Goal: Task Accomplishment & Management: Manage account settings

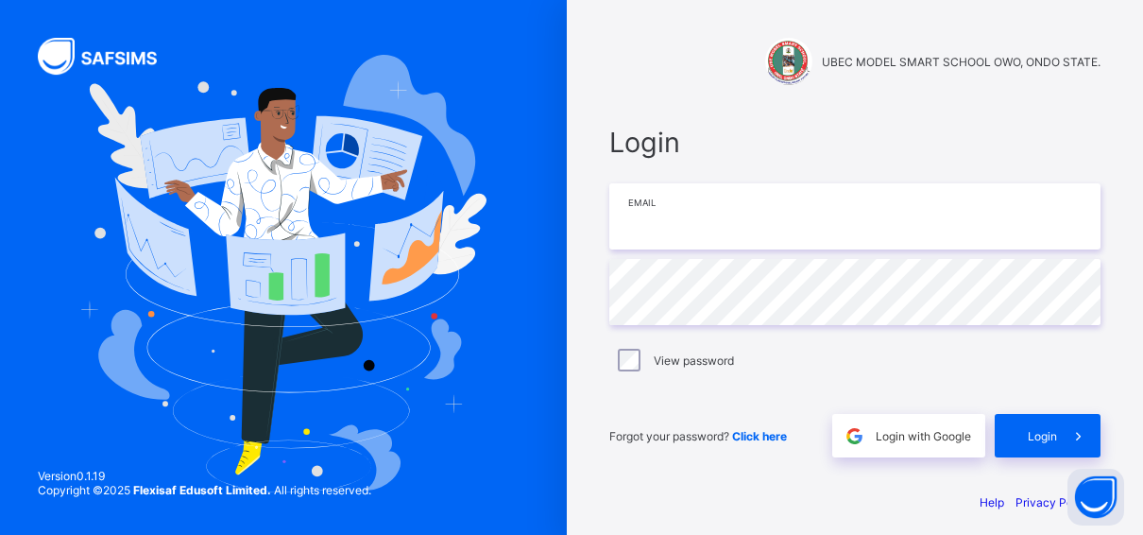
click at [660, 232] on input "email" at bounding box center [854, 216] width 491 height 66
type input "**********"
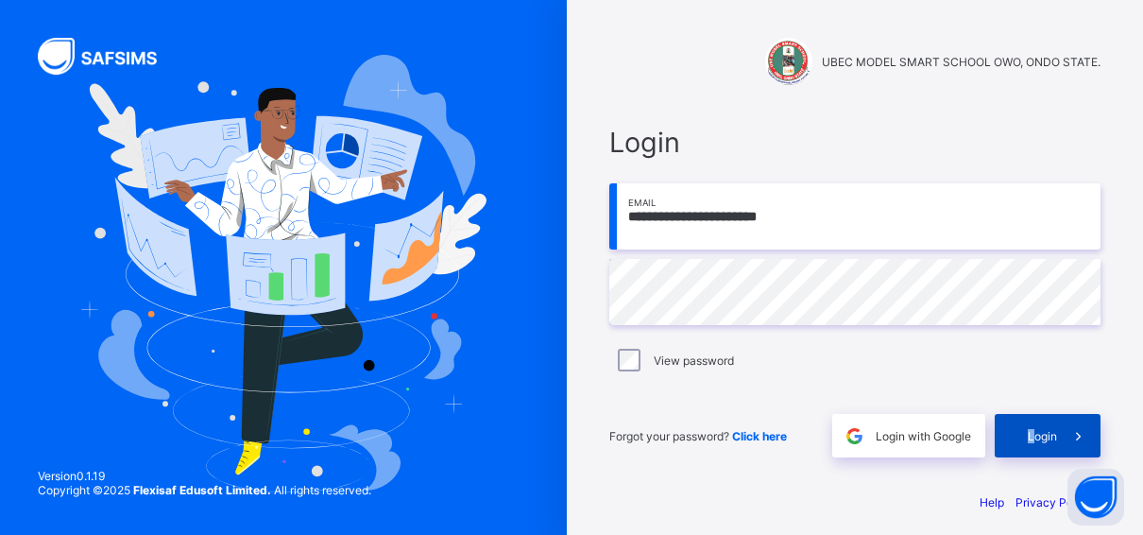
click at [1038, 438] on span "Login" at bounding box center [1041, 436] width 29 height 14
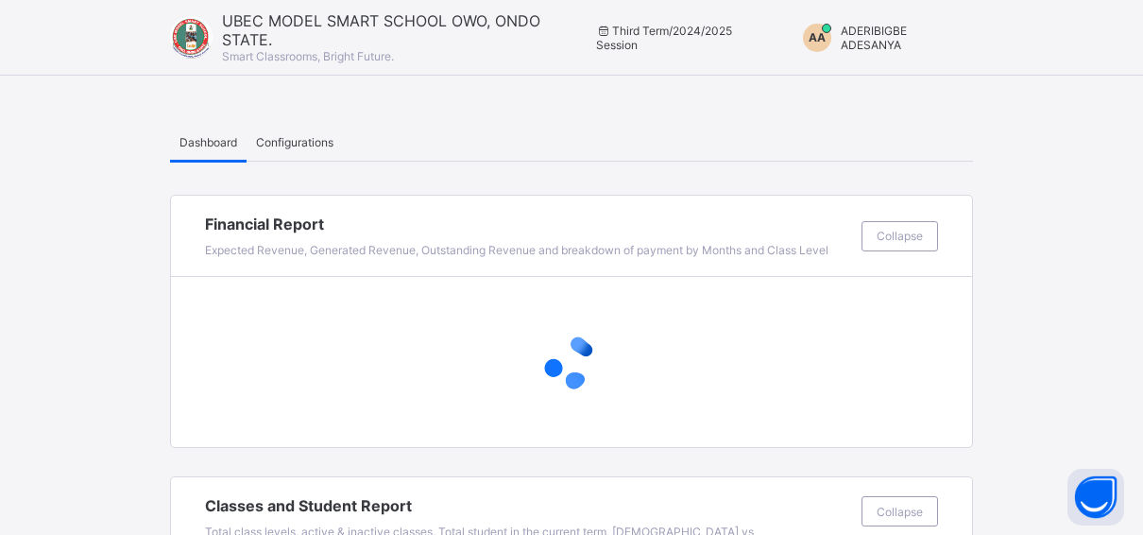
click at [877, 35] on span "ADERIBIGBE ADESANYA" at bounding box center [873, 38] width 66 height 28
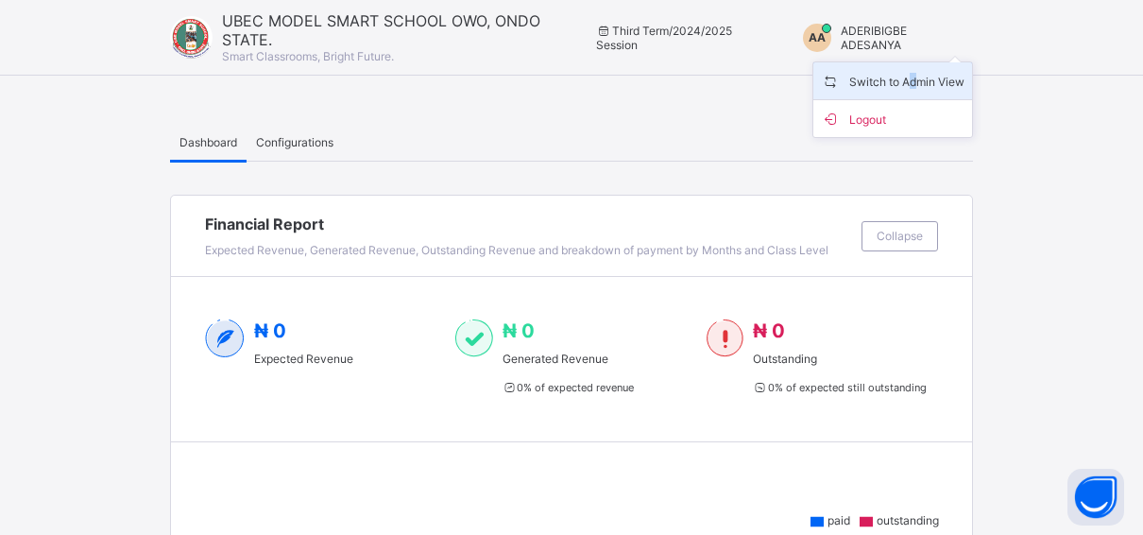
click at [929, 76] on span "Switch to Admin View" at bounding box center [893, 81] width 144 height 22
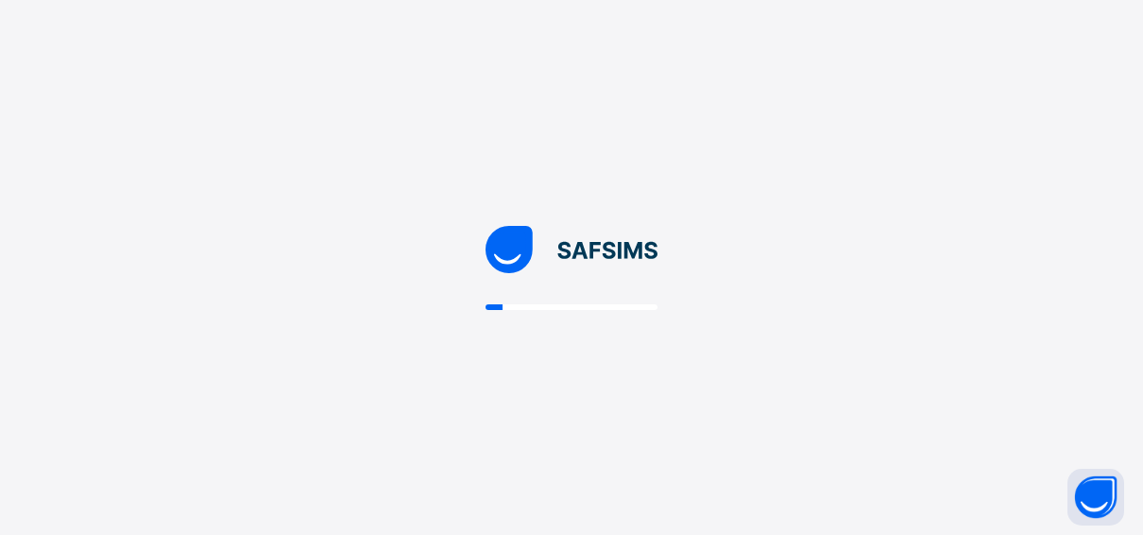
select select "**"
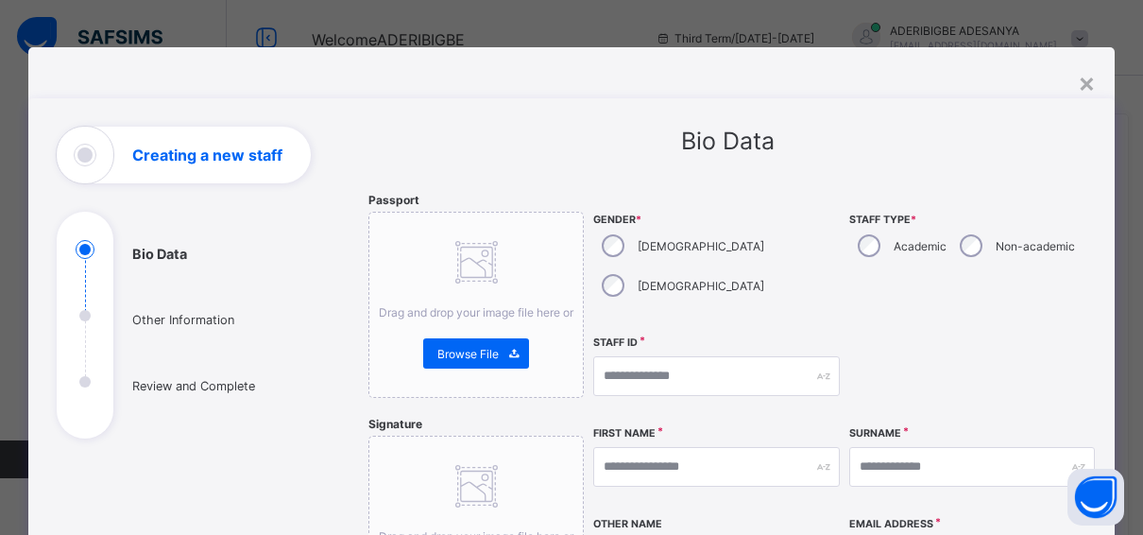
click at [1091, 78] on div "×" at bounding box center [1087, 82] width 18 height 32
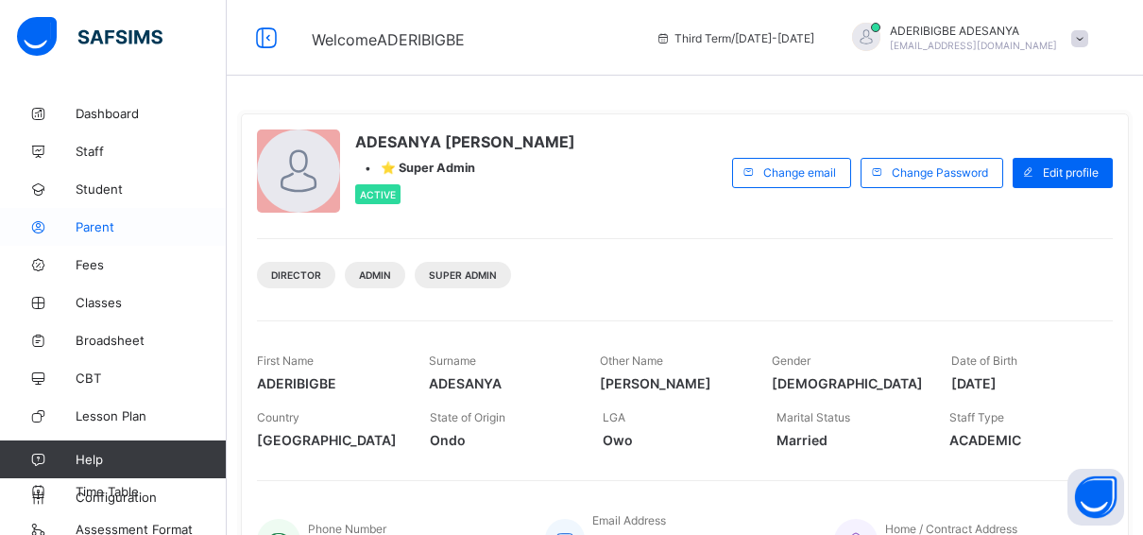
click at [101, 230] on span "Parent" at bounding box center [151, 226] width 151 height 15
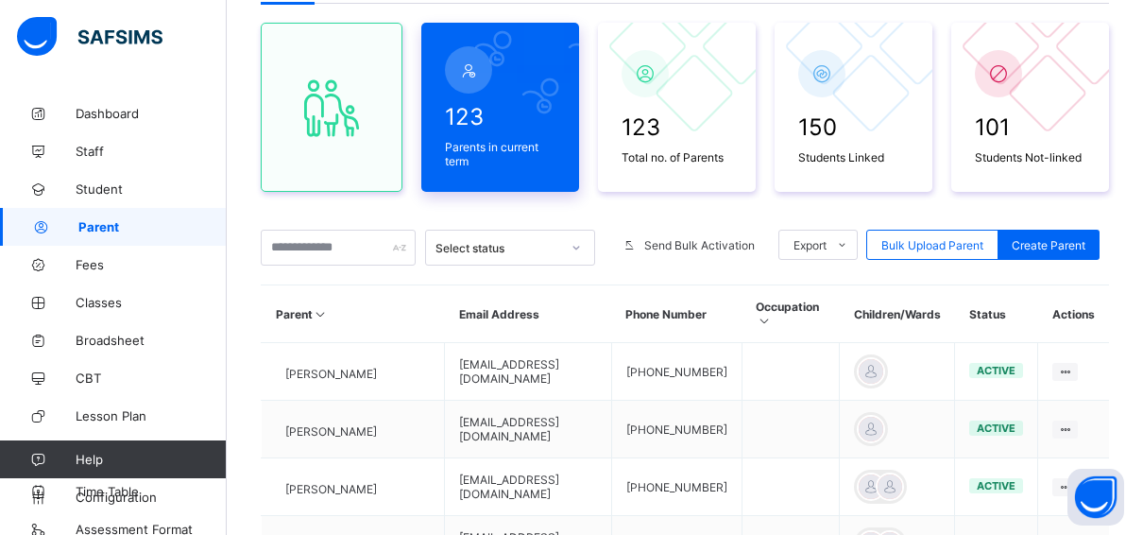
scroll to position [189, 0]
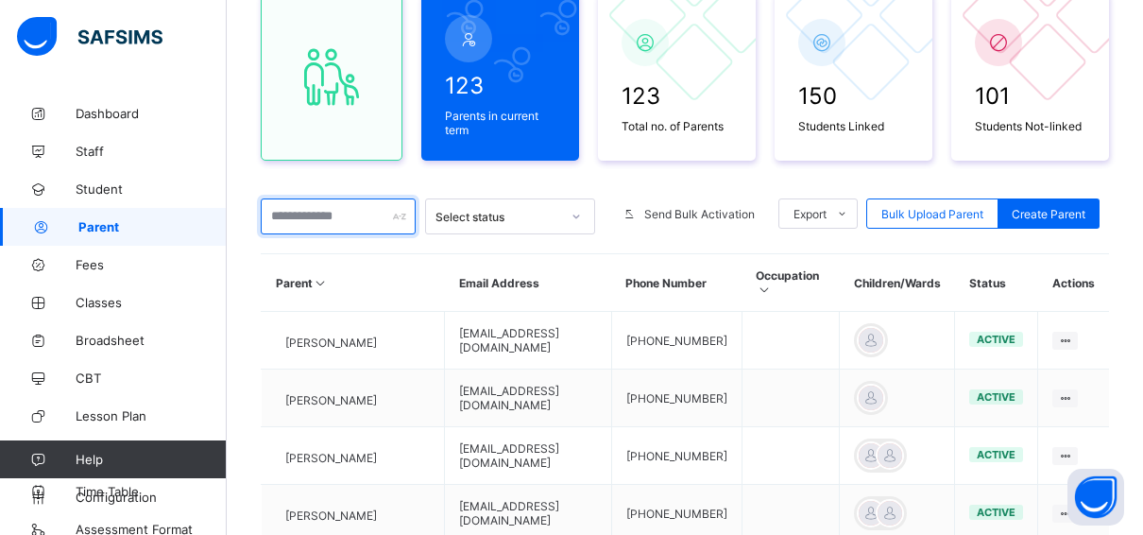
click at [284, 214] on input "text" at bounding box center [338, 216] width 155 height 36
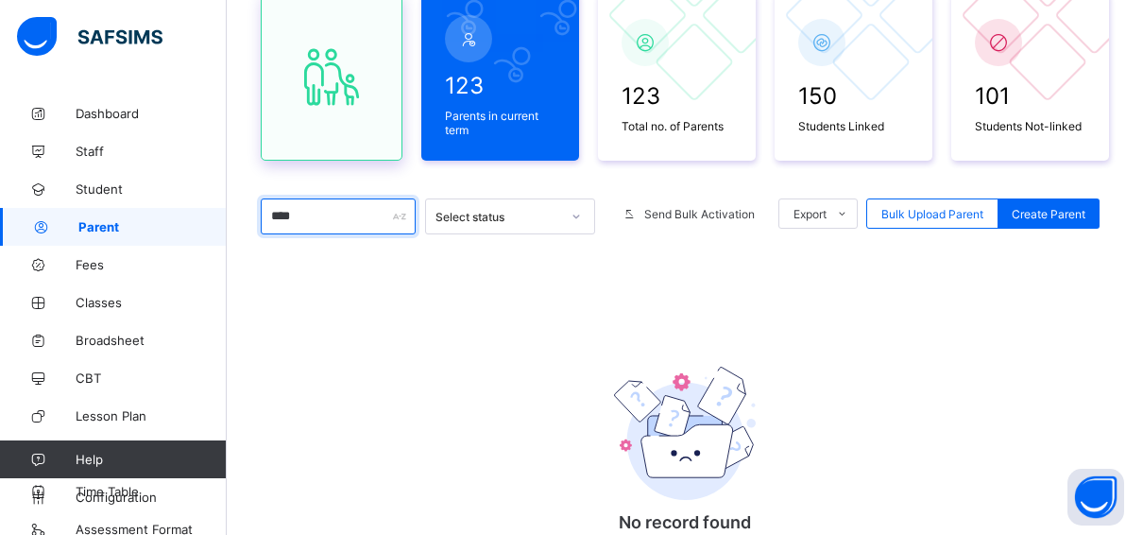
scroll to position [0, 0]
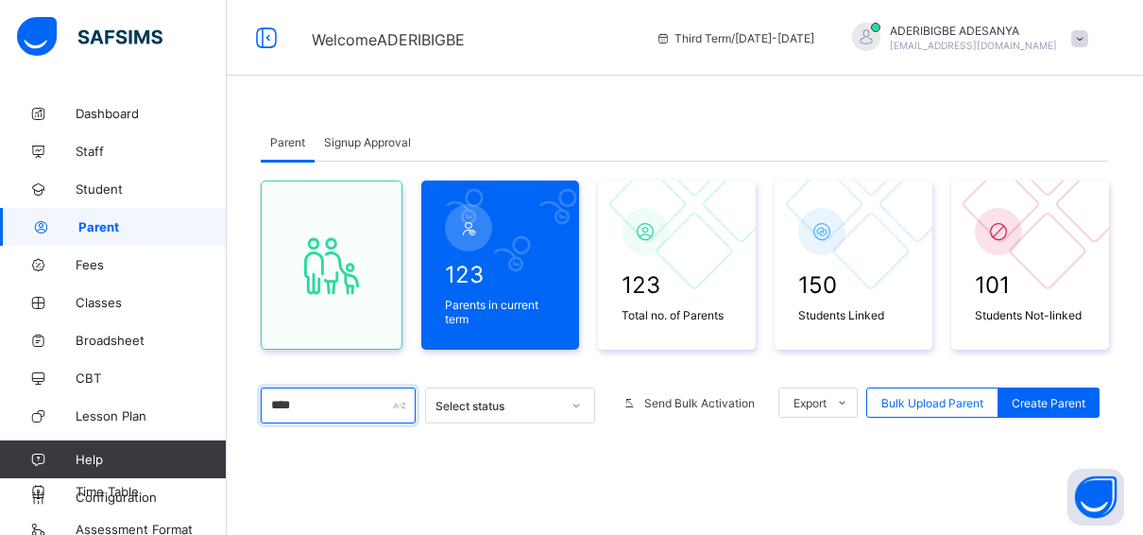
type input "****"
click at [348, 140] on span "Signup Approval" at bounding box center [367, 142] width 87 height 14
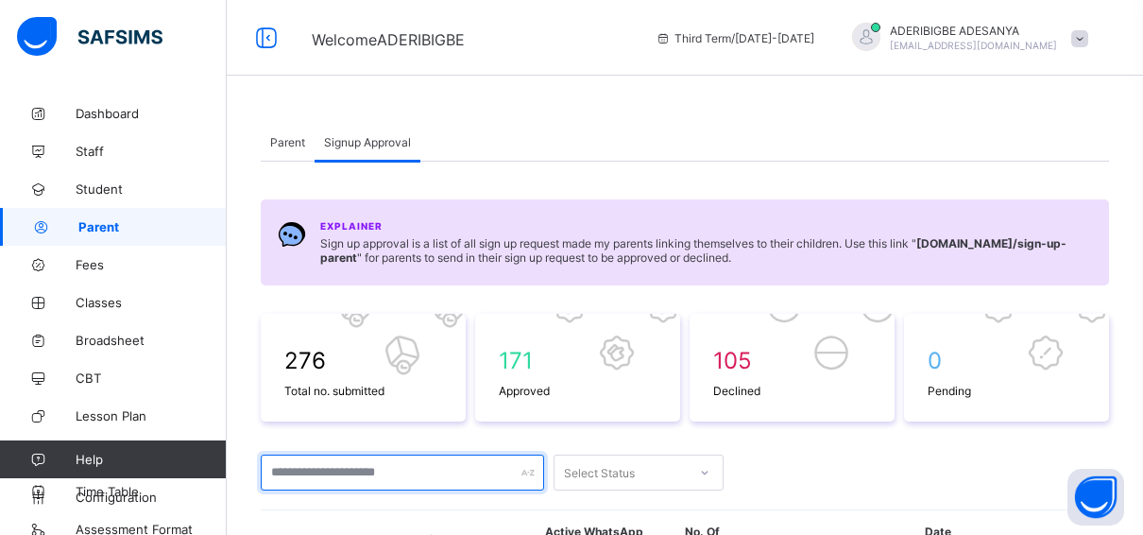
click at [309, 468] on input "text" at bounding box center [402, 472] width 283 height 36
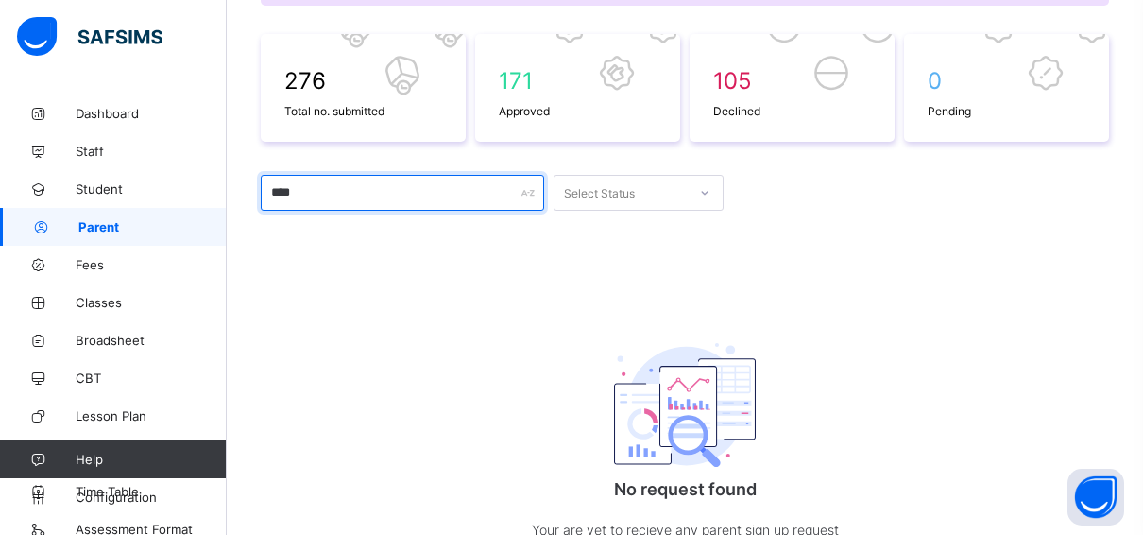
scroll to position [283, 0]
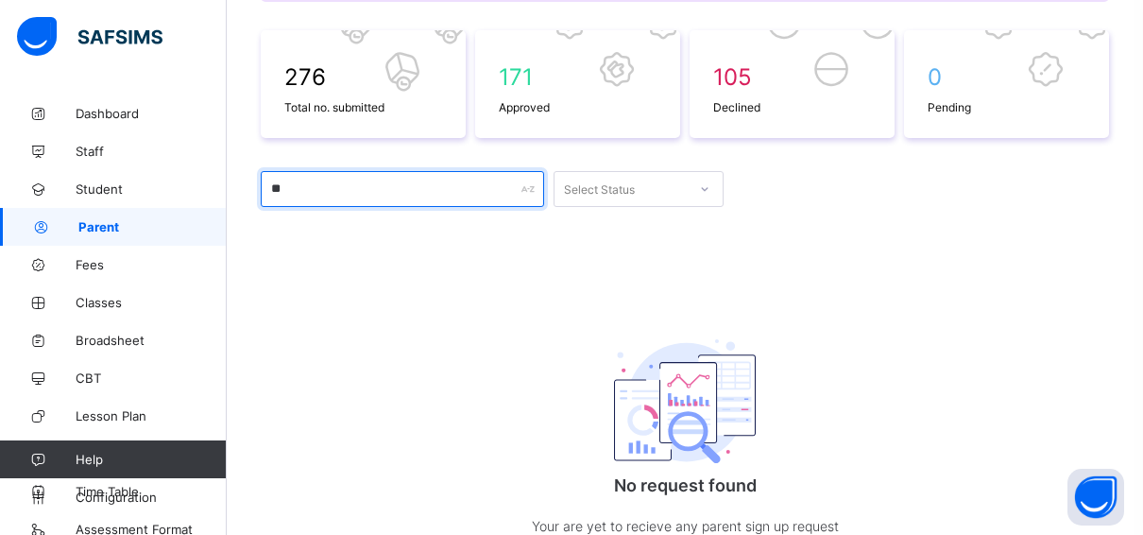
type input "*"
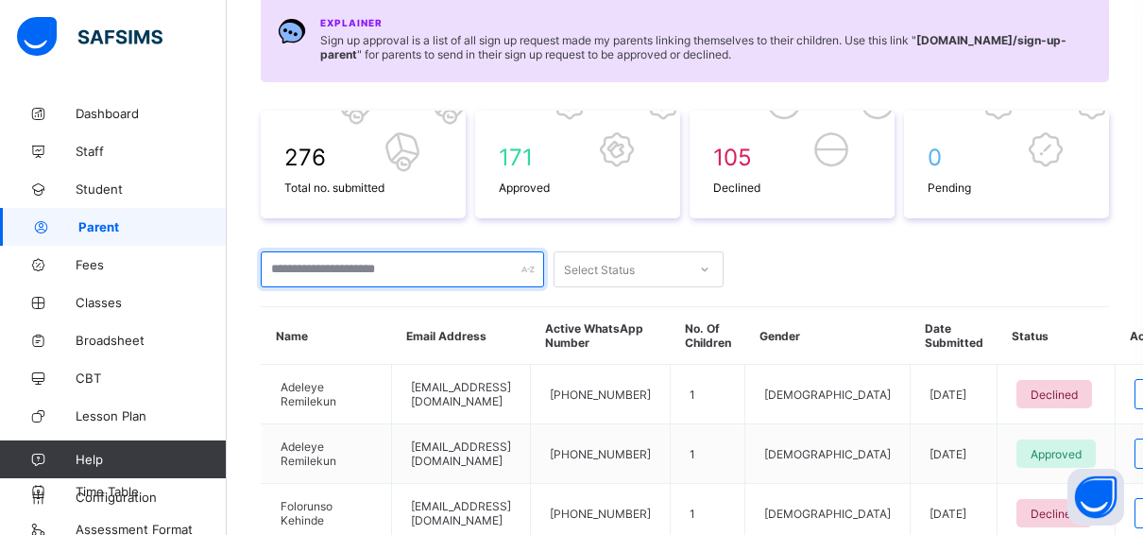
scroll to position [189, 0]
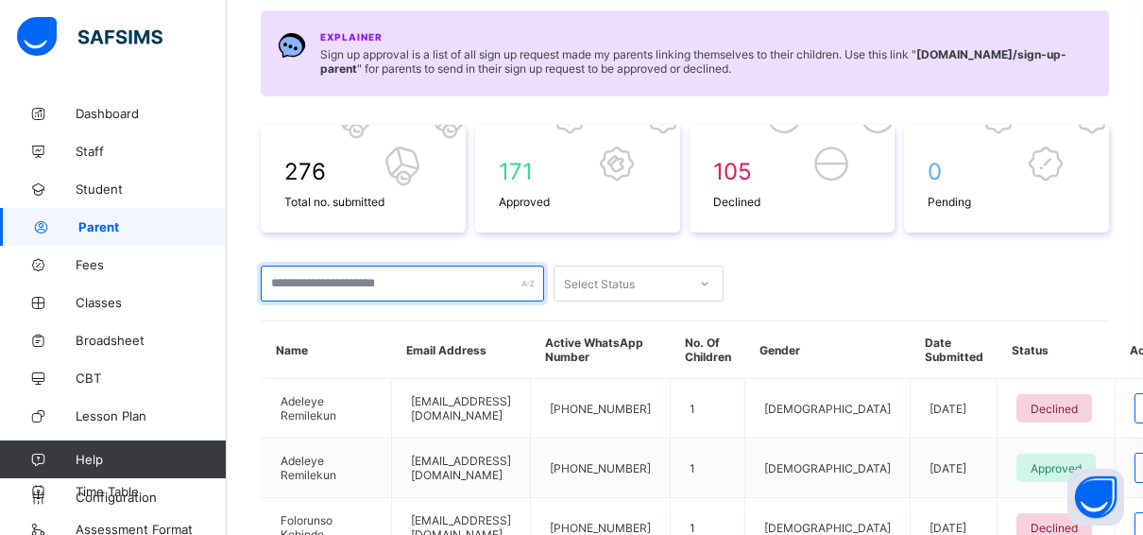
click at [318, 276] on input "text" at bounding box center [402, 283] width 283 height 36
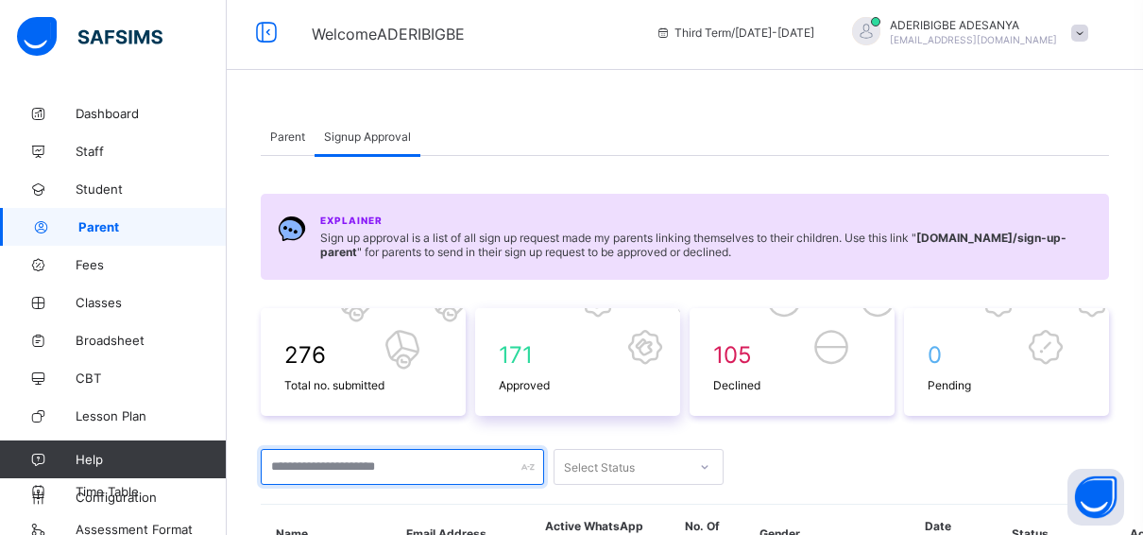
scroll to position [0, 0]
